Goal: Task Accomplishment & Management: Manage account settings

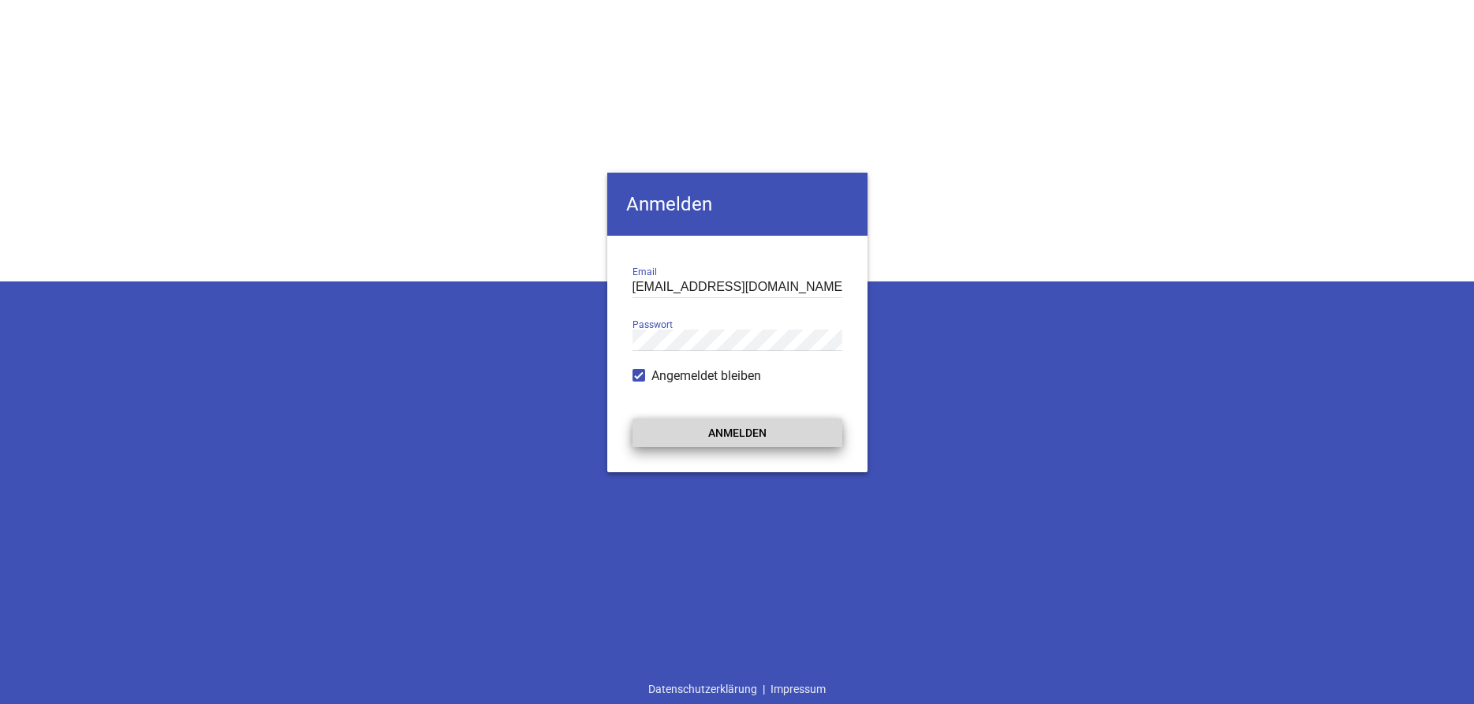
click at [699, 441] on button "Anmelden" at bounding box center [738, 433] width 210 height 28
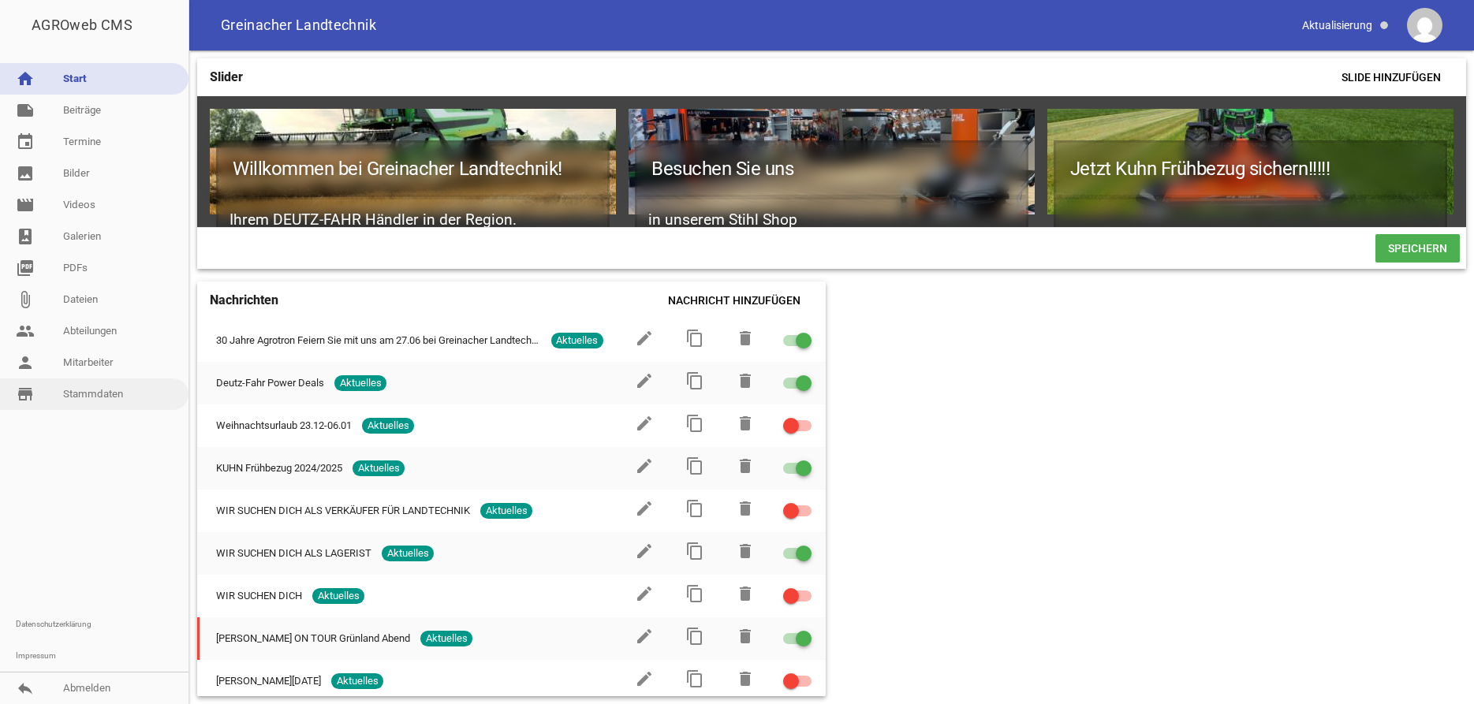
click at [108, 402] on link "store_mall_directory Stammdaten" at bounding box center [94, 395] width 189 height 32
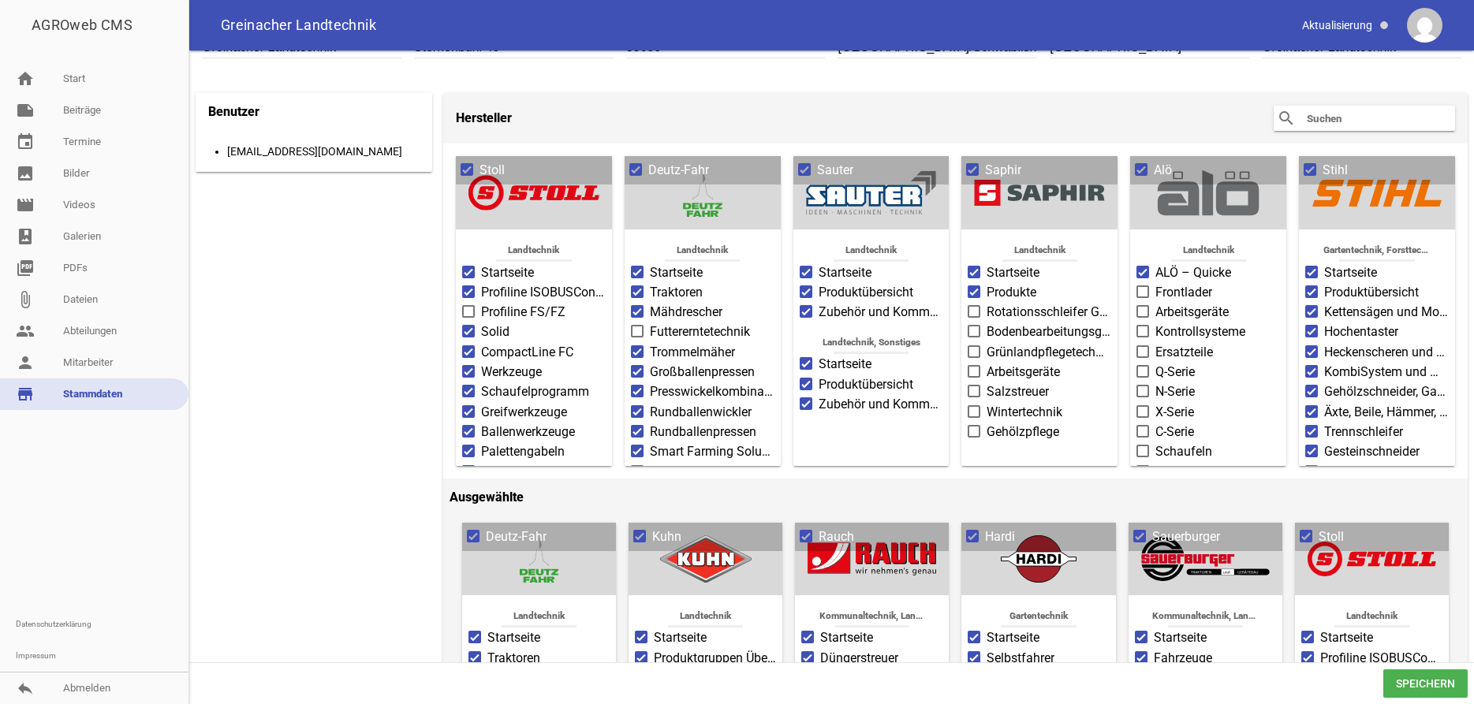
scroll to position [161, 0]
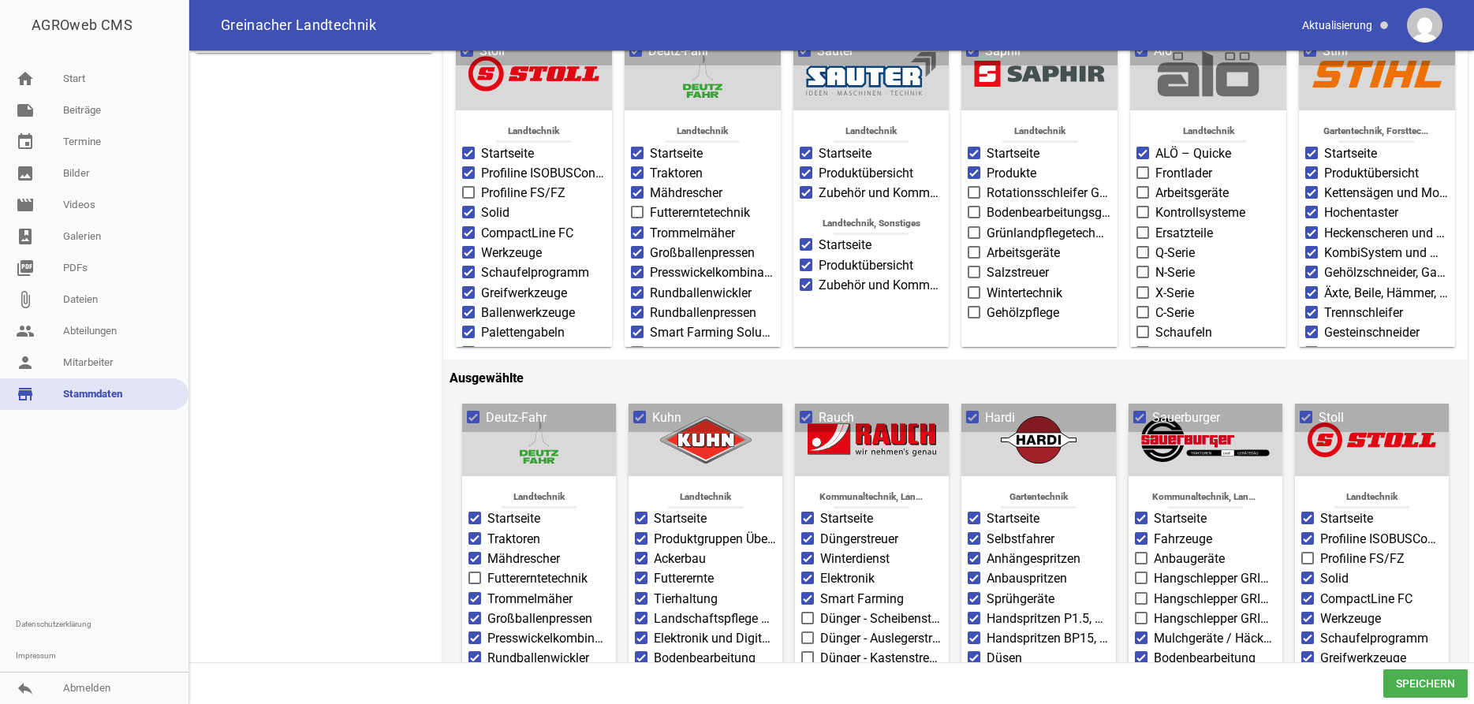
click at [1141, 418] on span at bounding box center [1140, 417] width 10 height 9
click at [1152, 409] on input "Sauerburger" at bounding box center [1152, 409] width 0 height 0
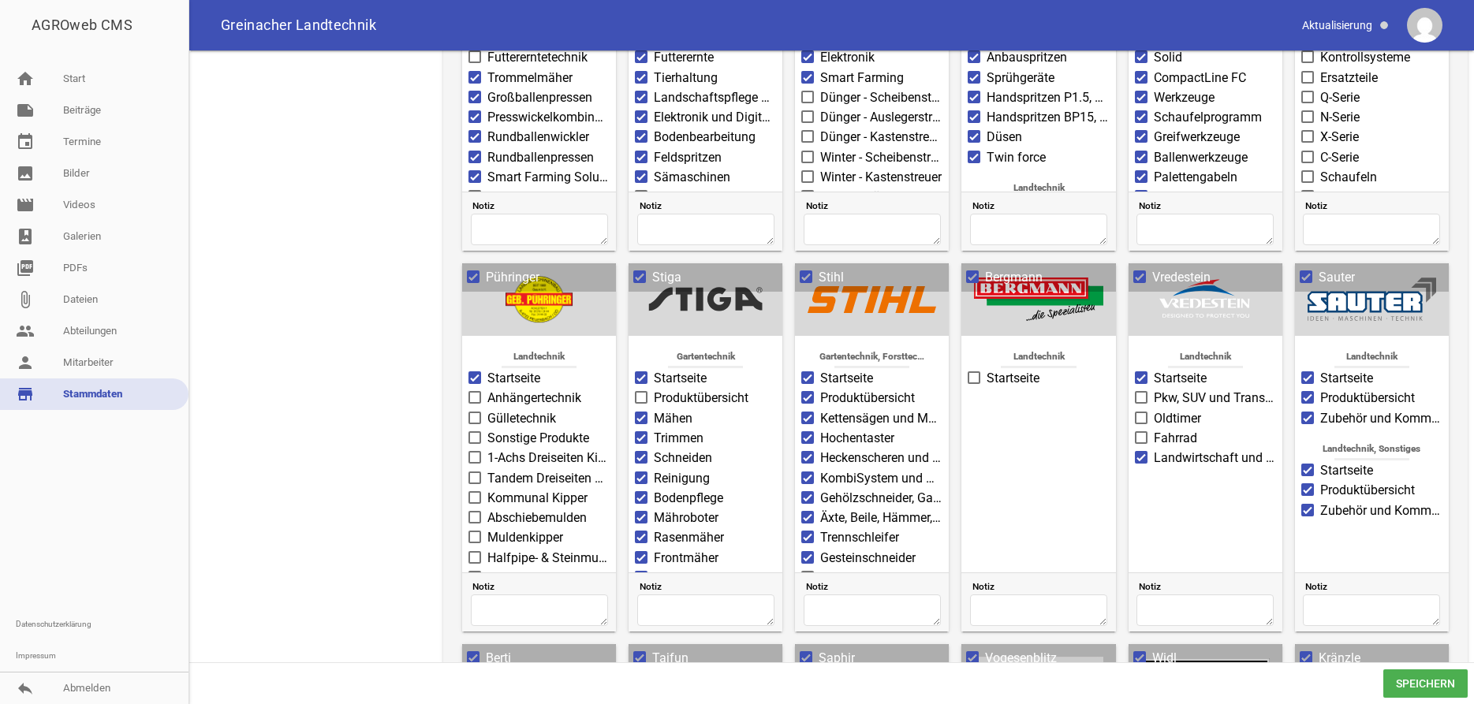
scroll to position [644, 0]
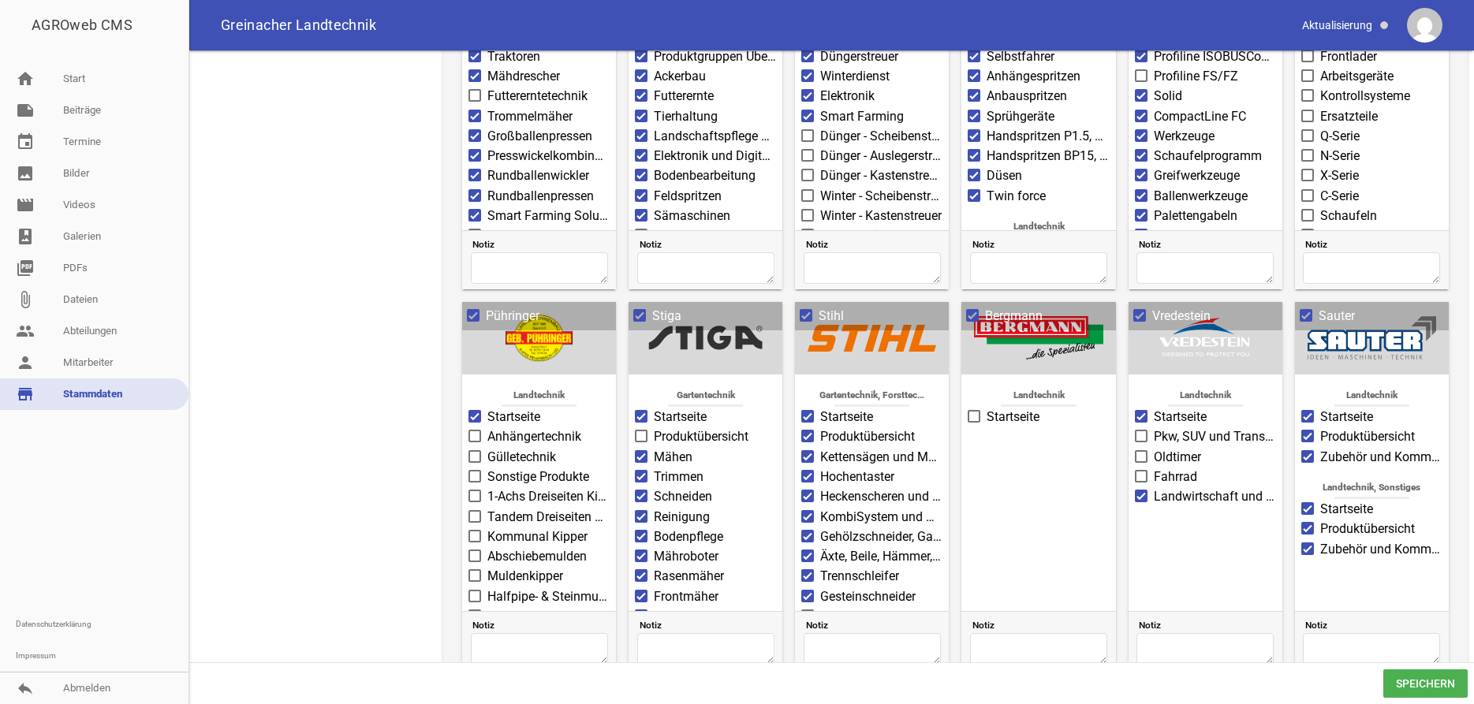
click at [974, 421] on span at bounding box center [974, 416] width 10 height 9
click at [987, 408] on input "Startseite" at bounding box center [987, 408] width 0 height 0
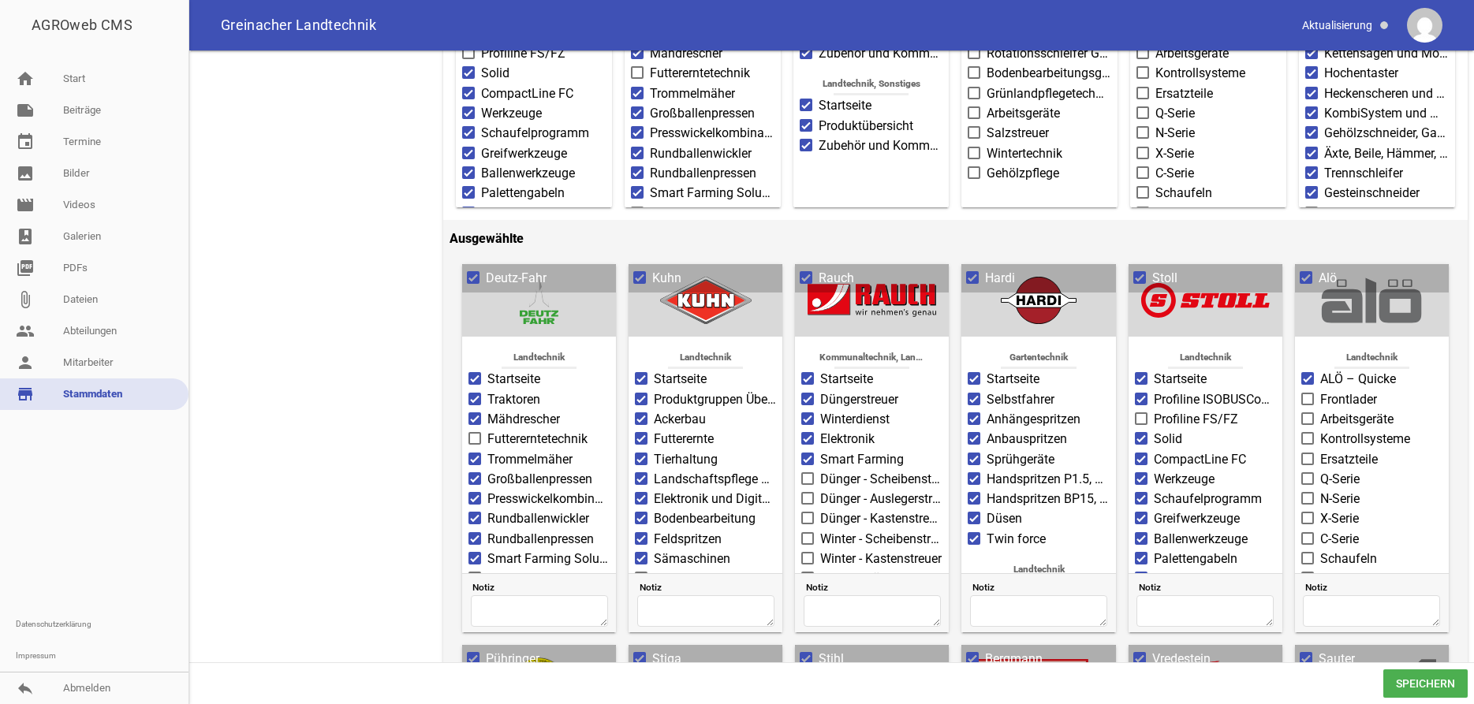
scroll to position [0, 0]
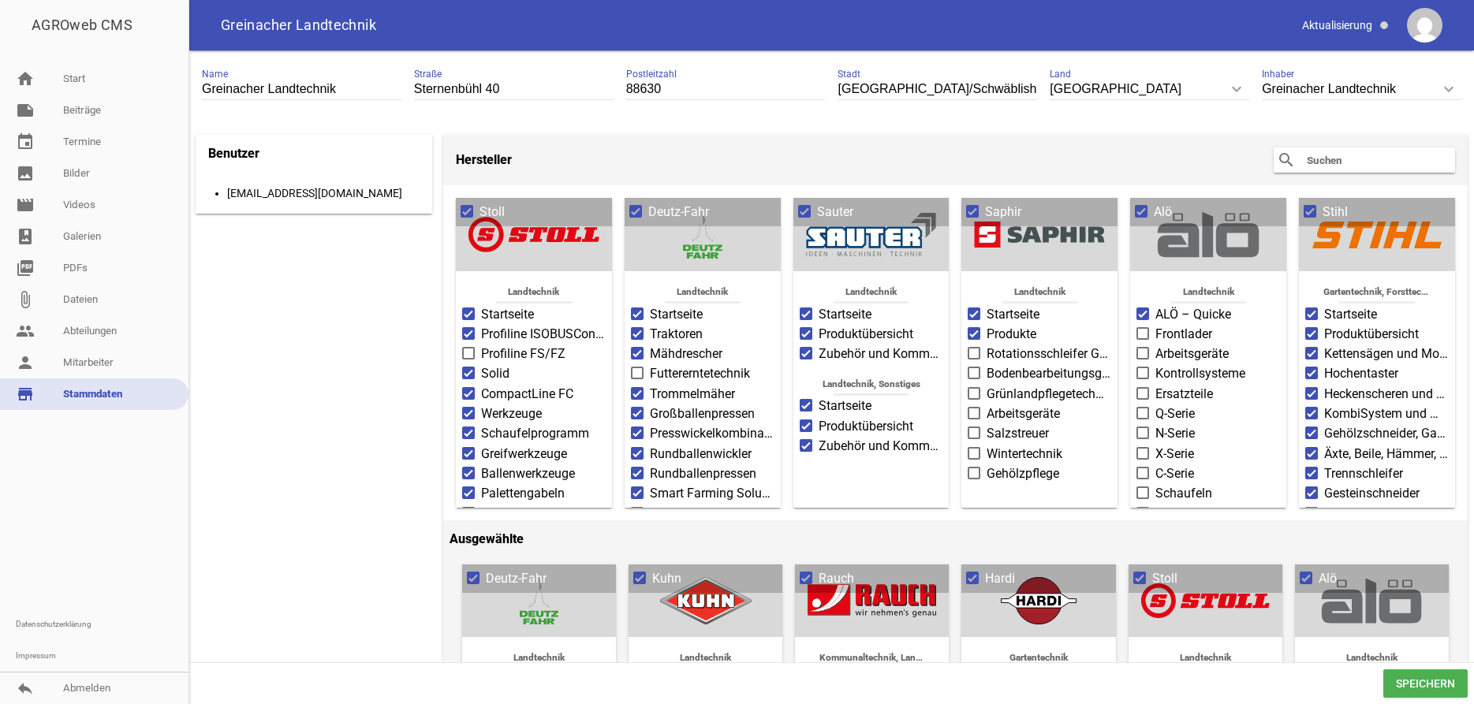
click at [1305, 161] on input "text" at bounding box center [1368, 160] width 126 height 19
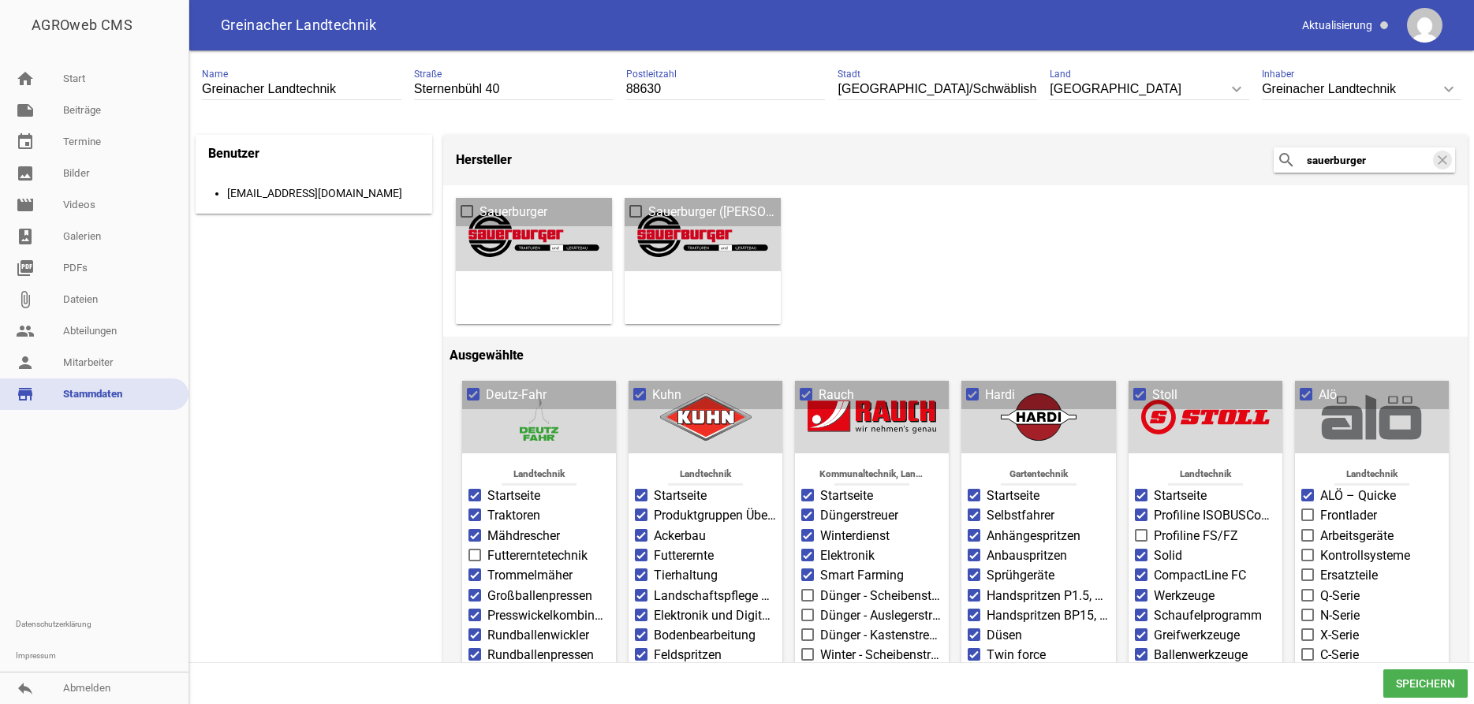
type input "sauerburger"
click at [462, 215] on span at bounding box center [467, 211] width 10 height 9
click at [480, 203] on input "Sauerburger" at bounding box center [480, 203] width 0 height 0
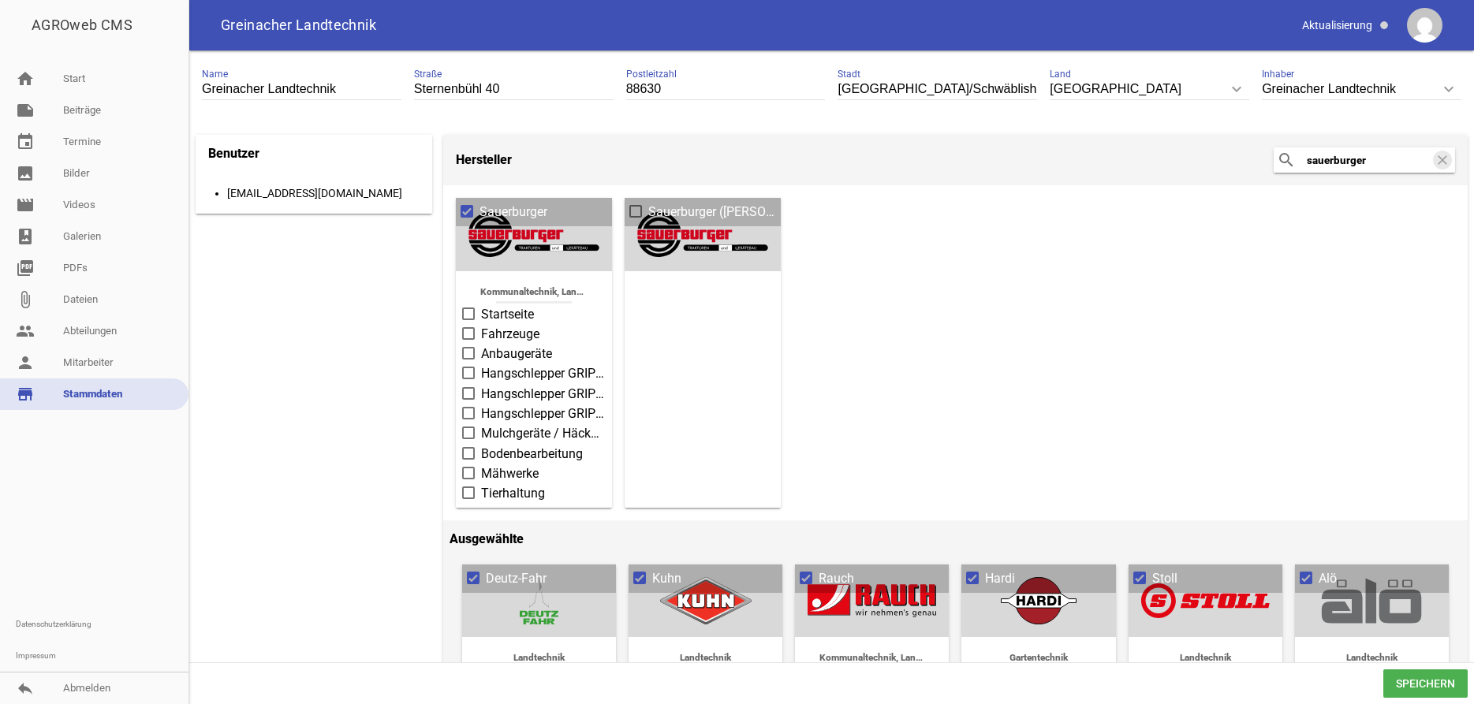
click at [462, 215] on span at bounding box center [467, 211] width 10 height 9
click at [480, 203] on input "Sauerburger" at bounding box center [480, 203] width 0 height 0
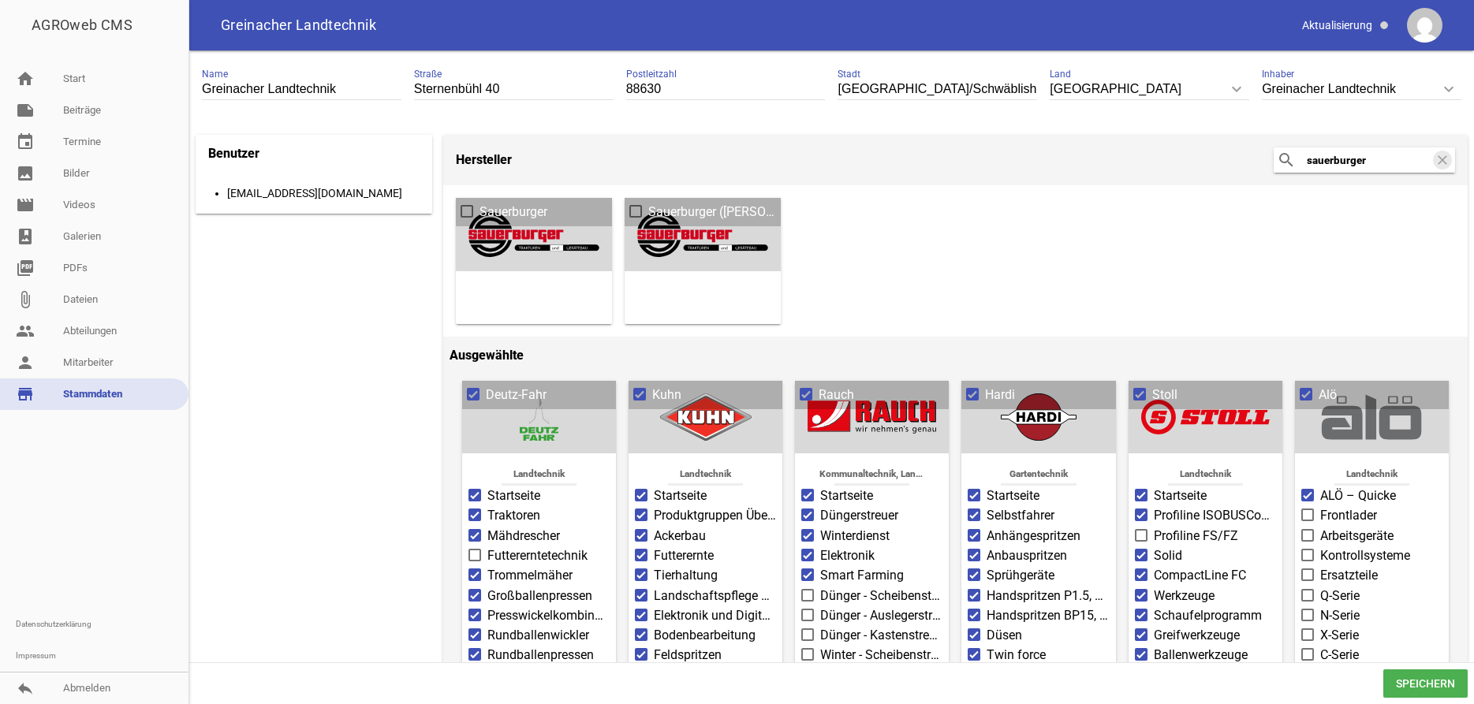
click at [637, 212] on span at bounding box center [636, 211] width 10 height 9
click at [648, 203] on input "Sauerburger ([PERSON_NAME])" at bounding box center [648, 203] width 0 height 0
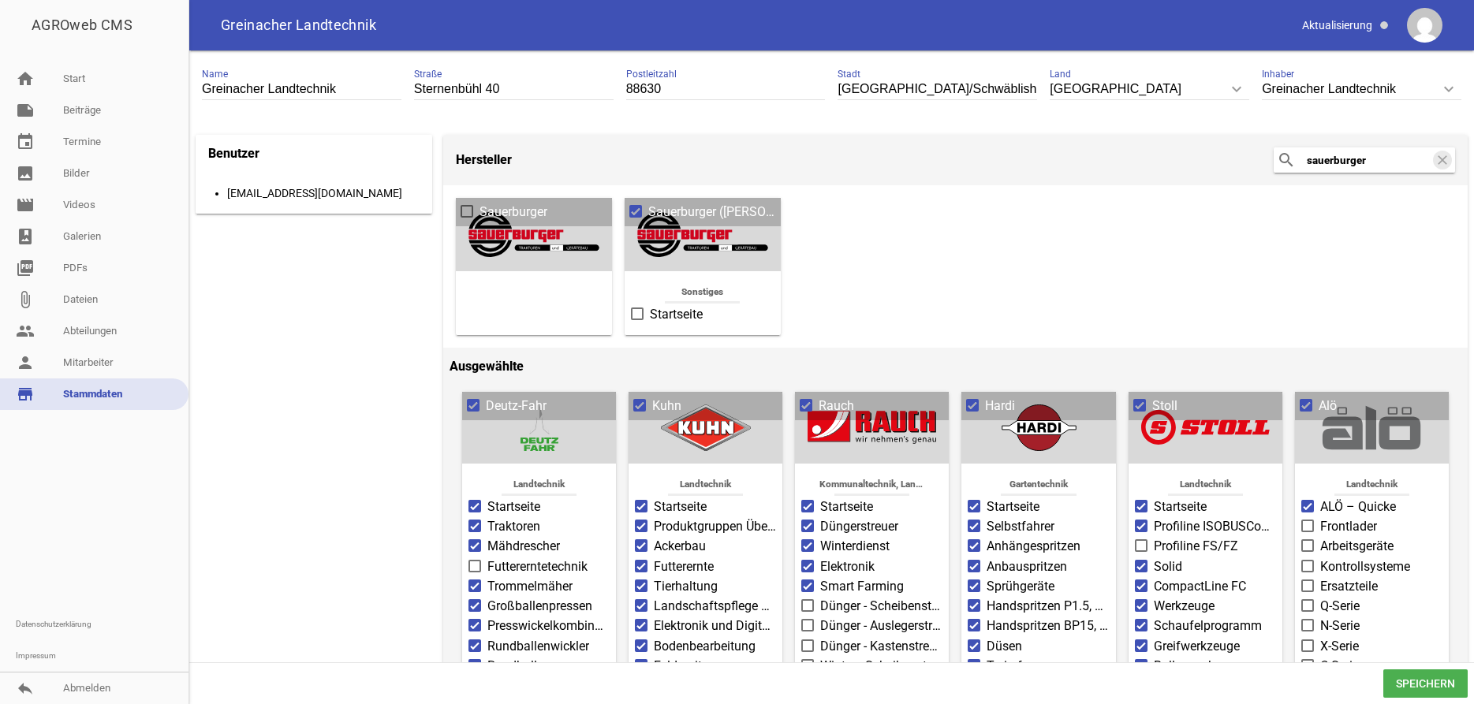
click at [666, 312] on span "Startseite" at bounding box center [676, 314] width 53 height 19
click at [650, 305] on input "Startseite" at bounding box center [650, 305] width 0 height 0
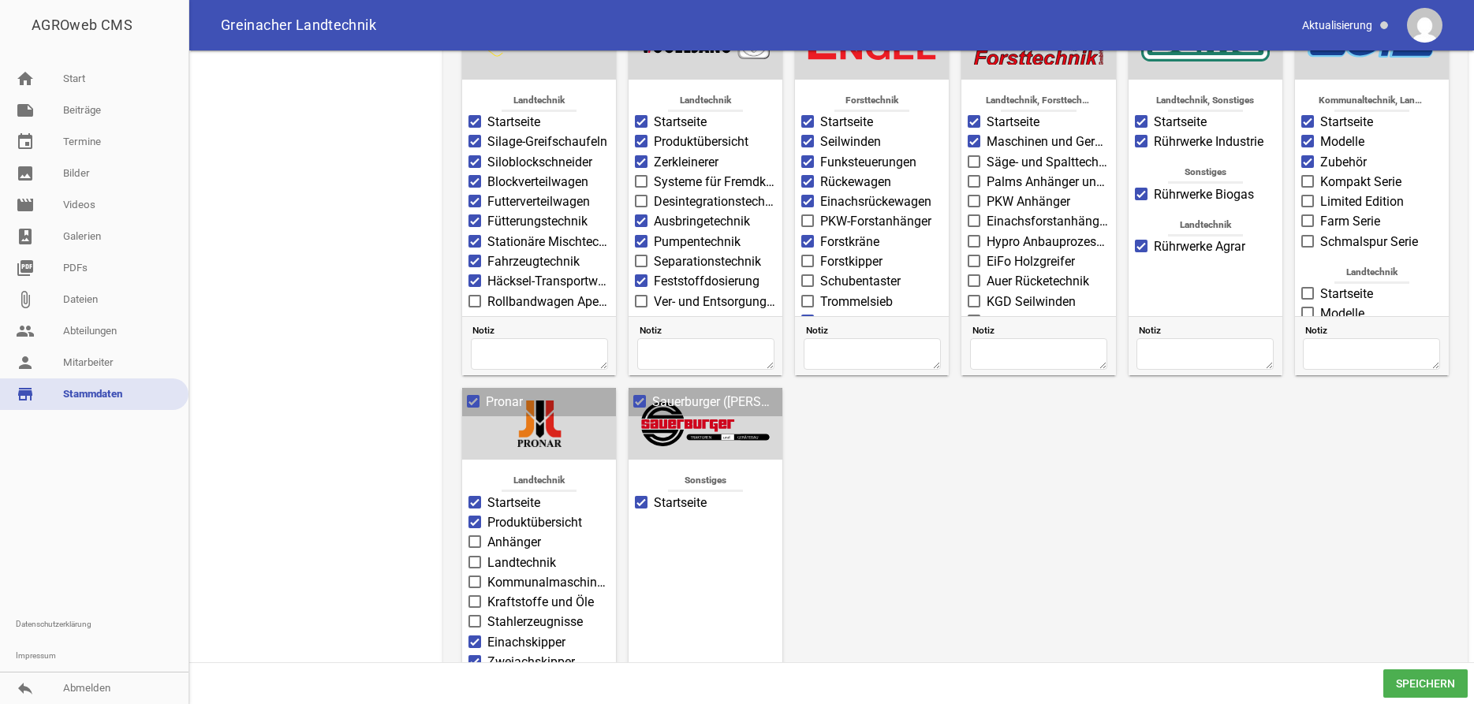
scroll to position [1524, 0]
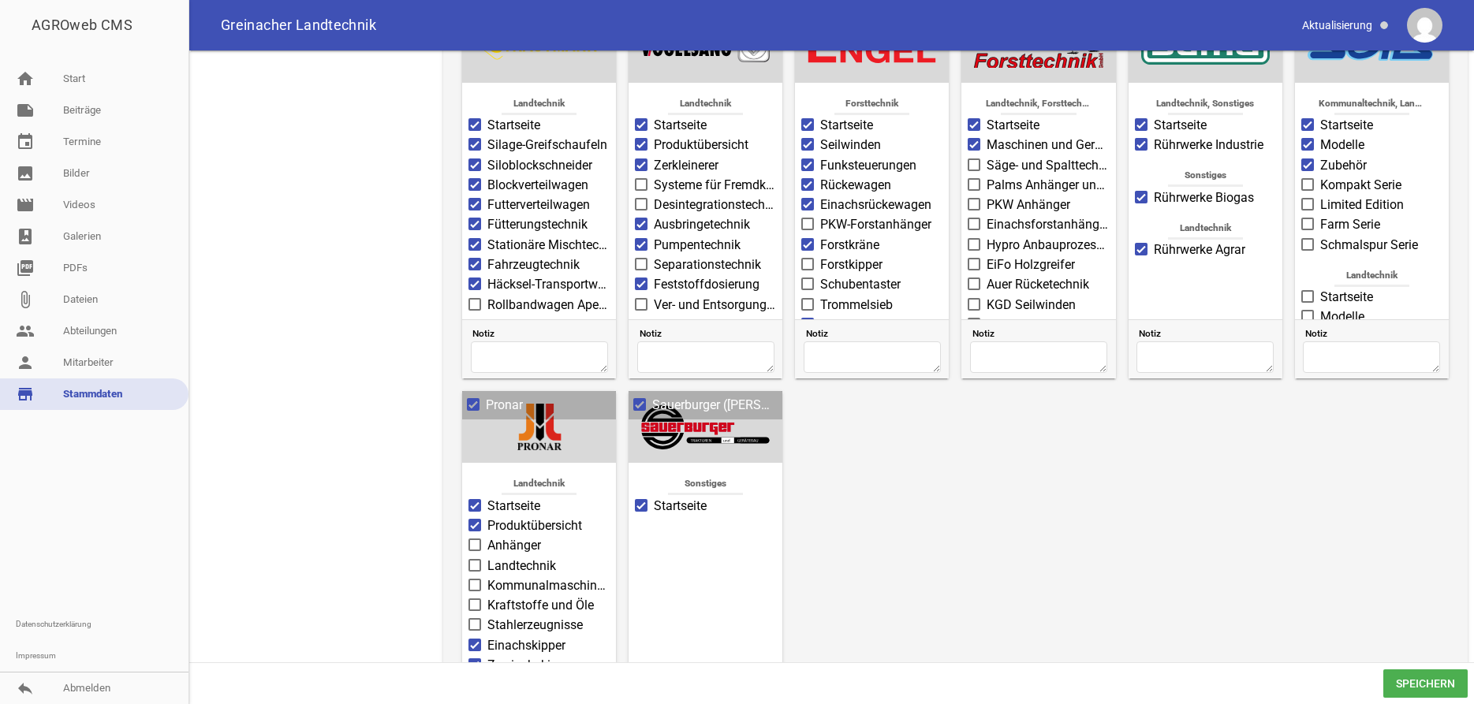
click at [1399, 685] on span "Speichern" at bounding box center [1426, 684] width 84 height 28
click at [688, 415] on span "Sauerburger ([PERSON_NAME])" at bounding box center [714, 405] width 125 height 19
click at [652, 396] on input "Sauerburger ([PERSON_NAME])" at bounding box center [652, 396] width 0 height 0
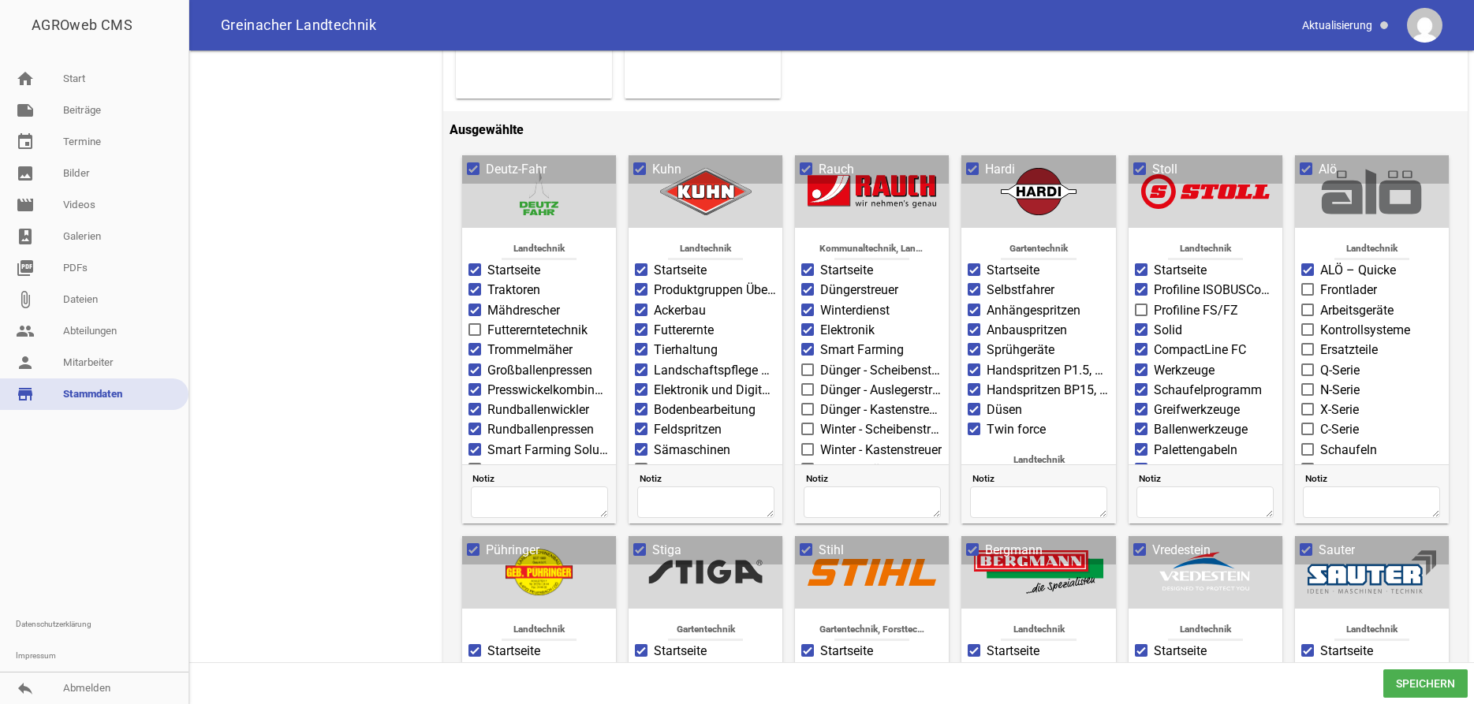
scroll to position [0, 0]
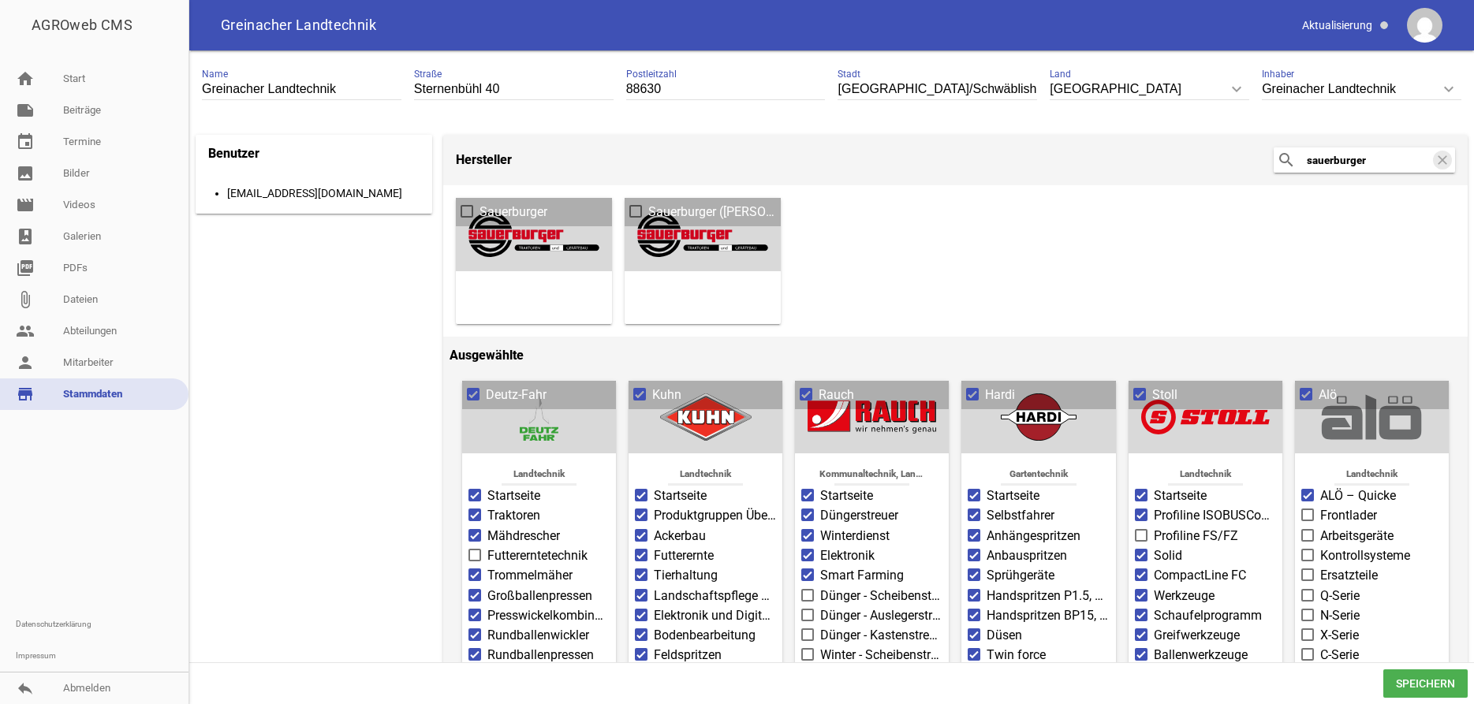
click at [548, 210] on label "Sauerburger" at bounding box center [534, 212] width 147 height 19
click at [480, 203] on input "Sauerburger" at bounding box center [480, 203] width 0 height 0
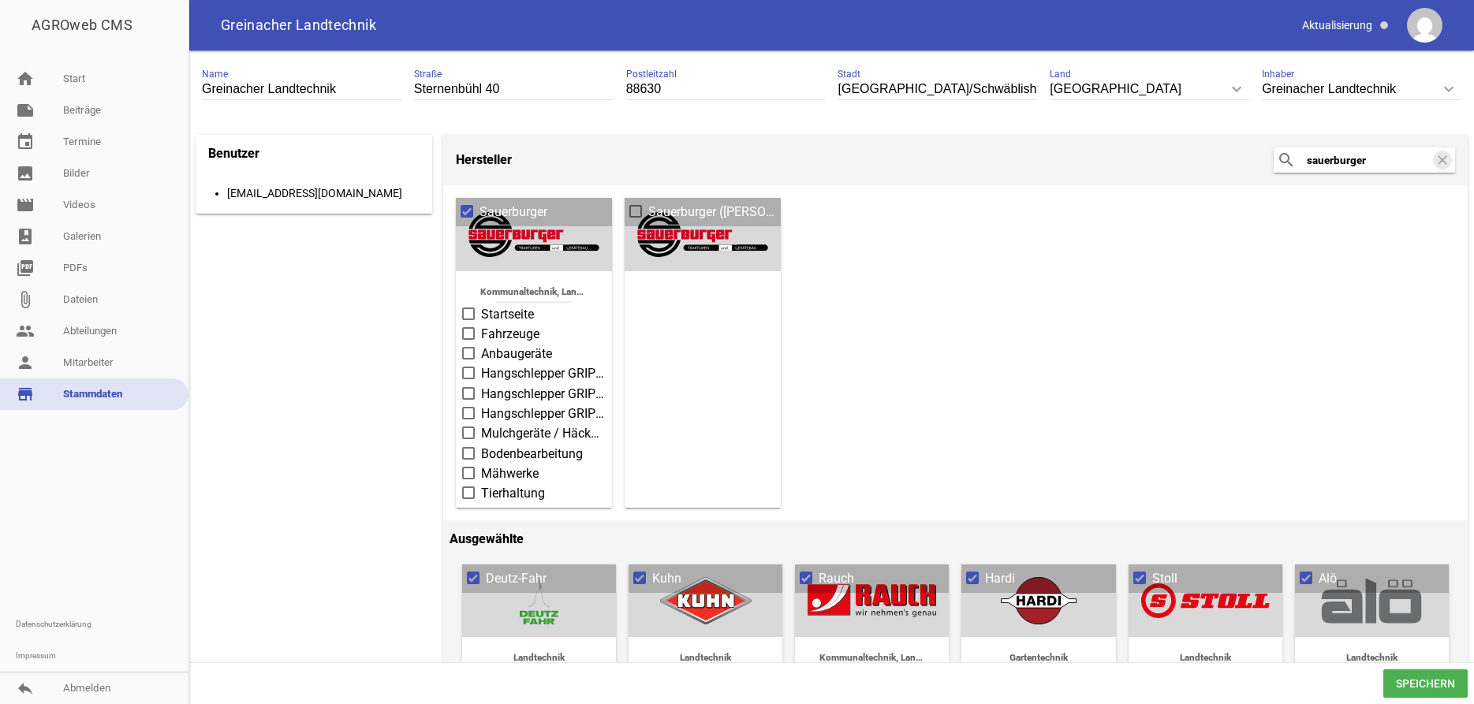
click at [466, 309] on span at bounding box center [469, 313] width 10 height 9
click at [481, 305] on input "Startseite" at bounding box center [481, 305] width 0 height 0
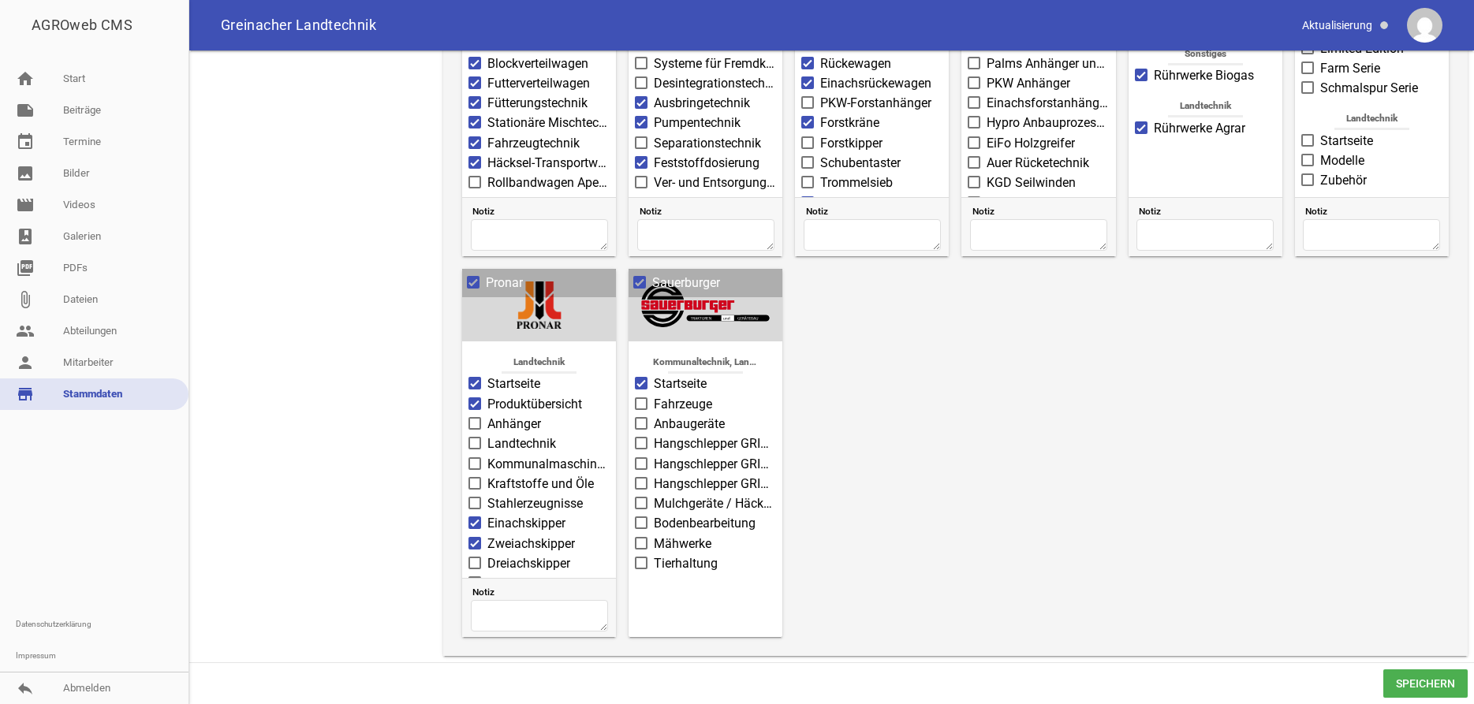
scroll to position [1858, 0]
click at [1436, 689] on span "Speichern" at bounding box center [1426, 684] width 84 height 28
click at [1437, 694] on span "Speichern" at bounding box center [1426, 684] width 84 height 28
